Goal: Navigation & Orientation: Find specific page/section

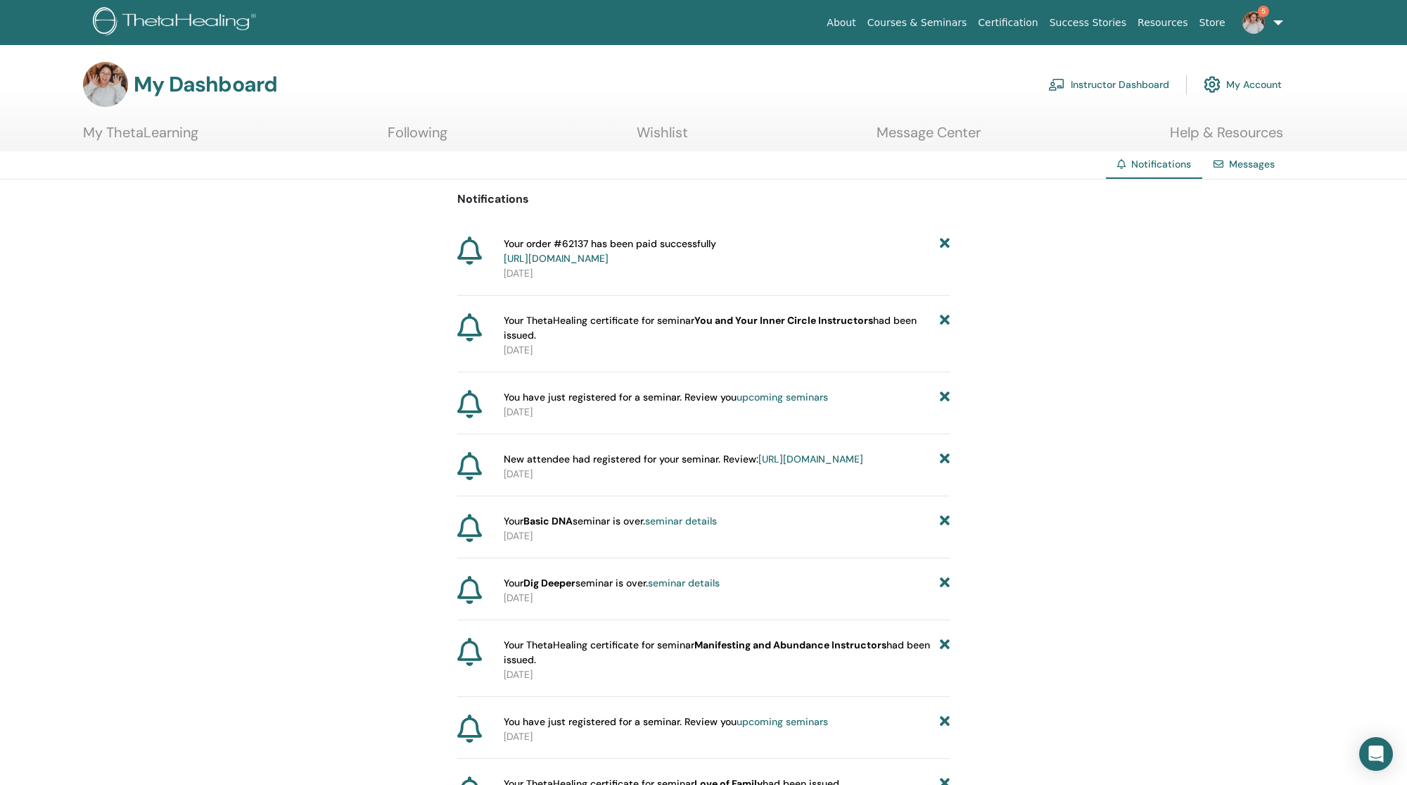
click at [1136, 84] on link "Instructor Dashboard" at bounding box center [1109, 84] width 121 height 31
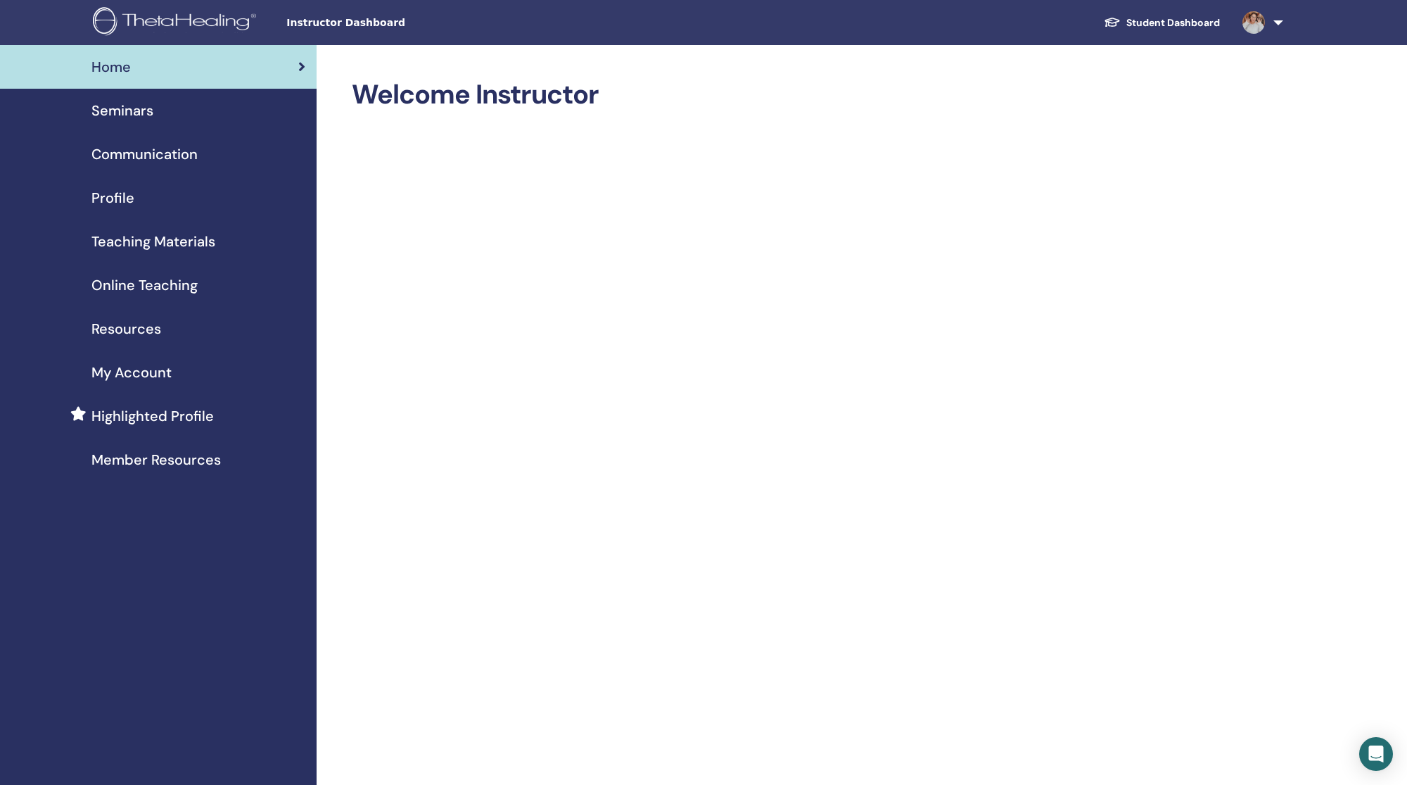
click at [145, 231] on span "Teaching Materials" at bounding box center [153, 241] width 124 height 21
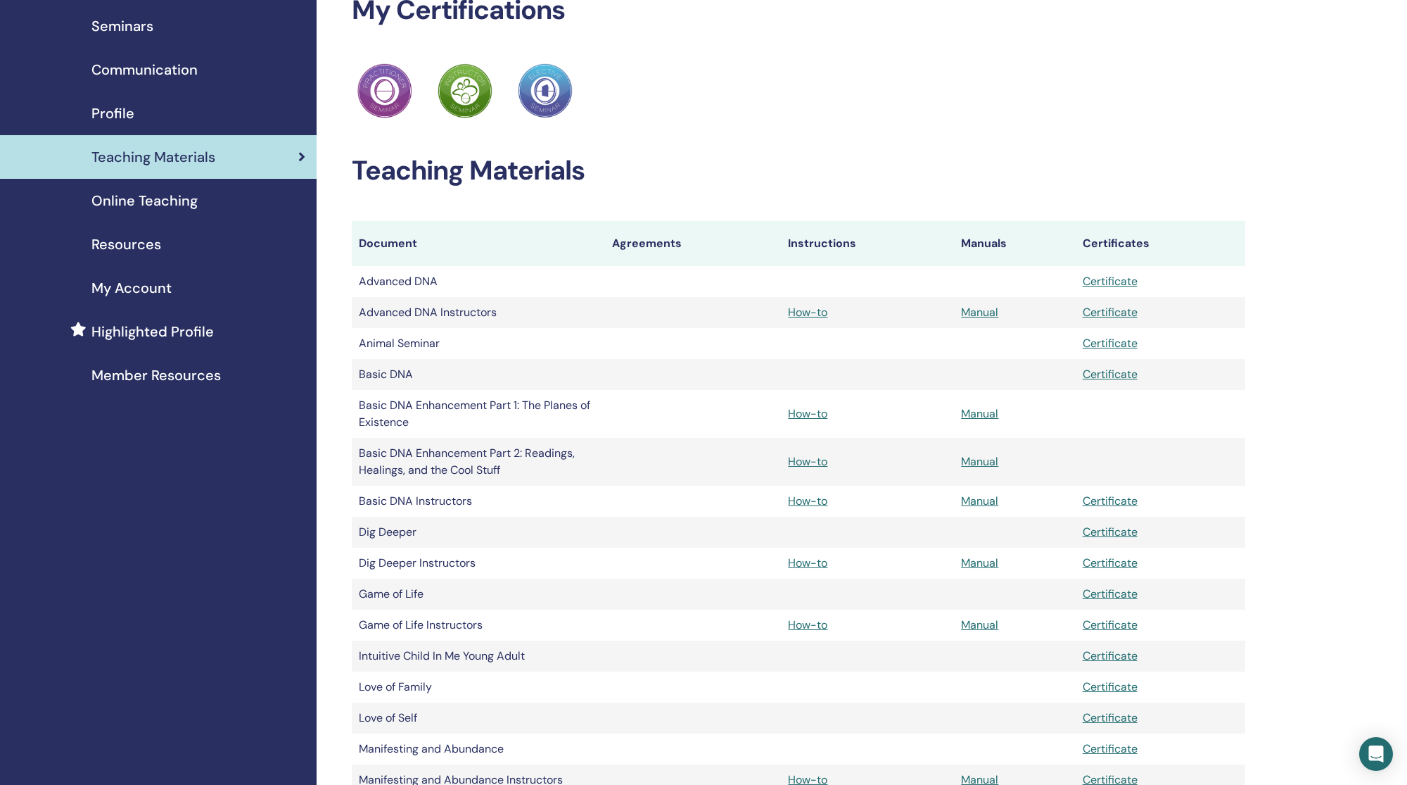
scroll to position [94, 0]
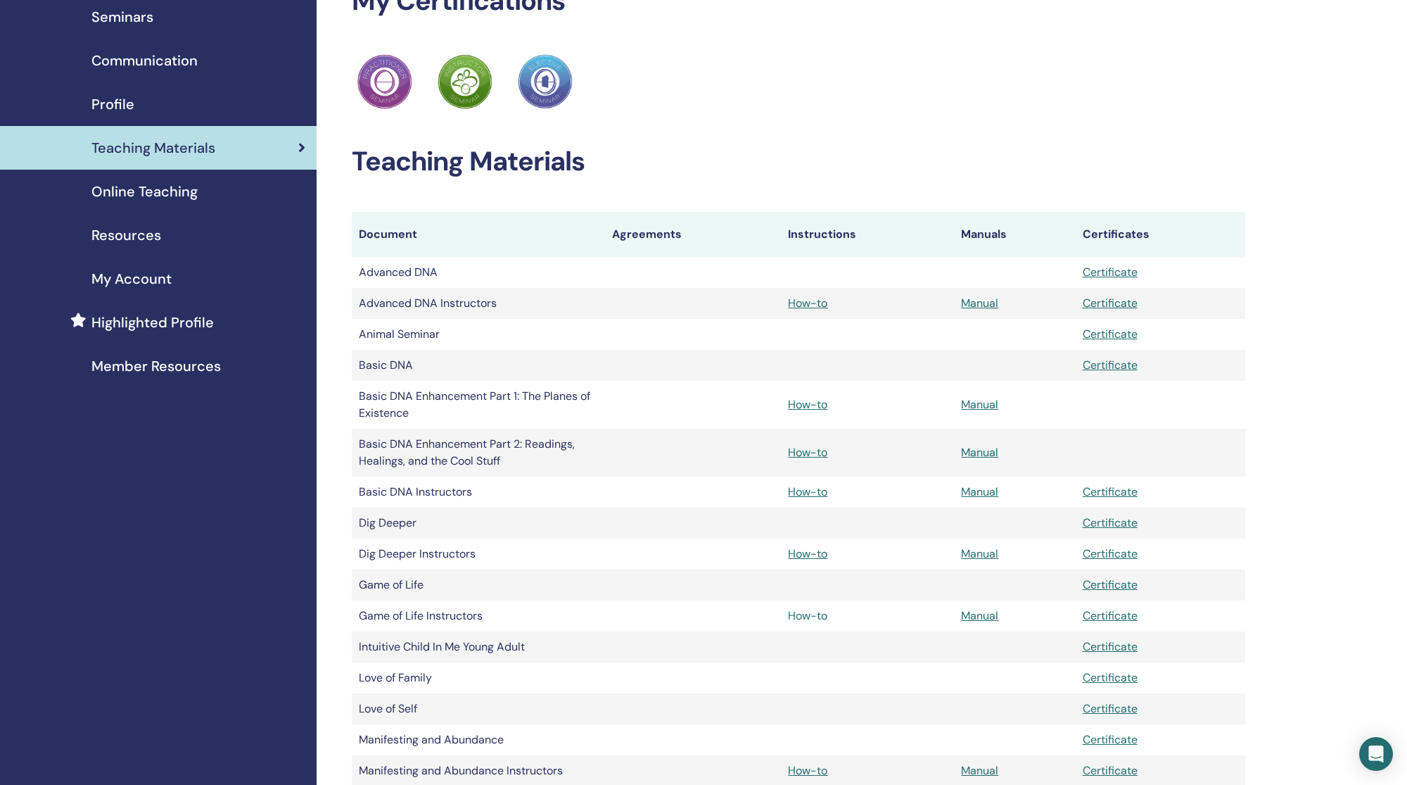
click at [811, 608] on link "How-to" at bounding box center [807, 615] width 39 height 15
